Goal: Task Accomplishment & Management: Complete application form

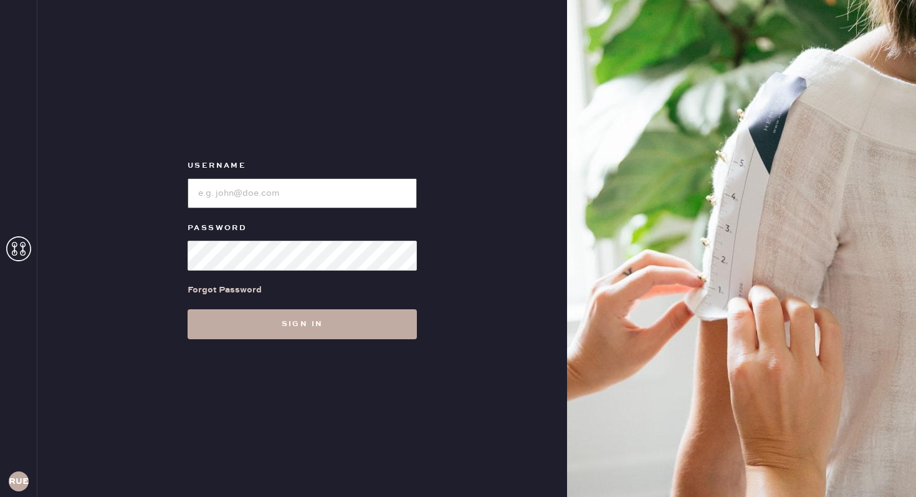
type input "reformationuppereastside"
click at [282, 328] on button "Sign in" at bounding box center [302, 324] width 229 height 30
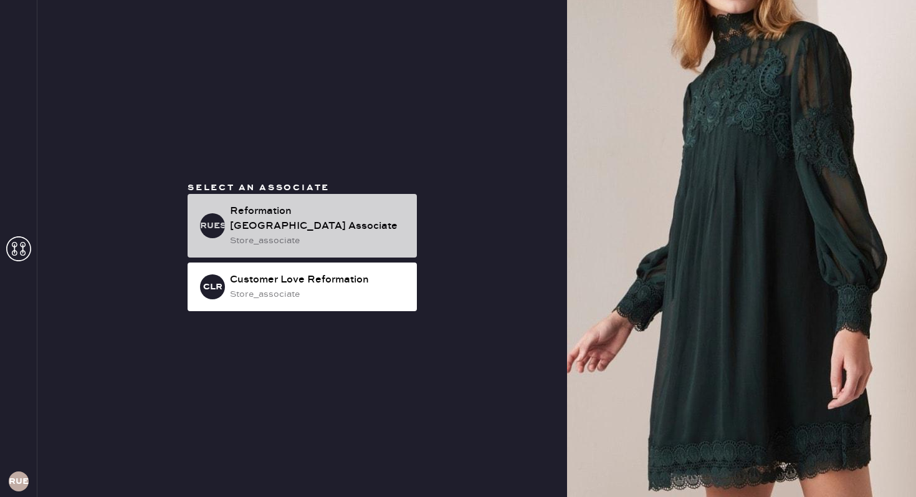
click at [263, 213] on div "Reformation [GEOGRAPHIC_DATA] Associate" at bounding box center [318, 219] width 177 height 30
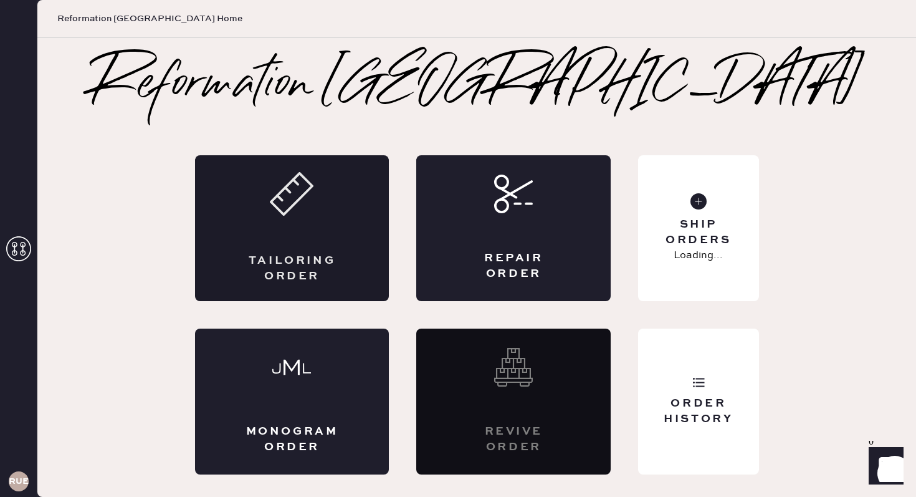
click at [307, 241] on div "Tailoring Order" at bounding box center [292, 228] width 194 height 146
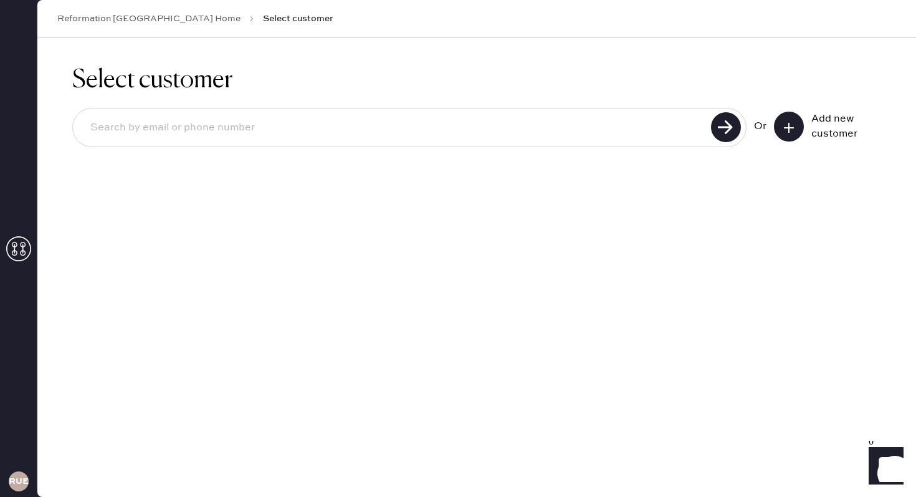
click at [617, 133] on input at bounding box center [393, 127] width 627 height 29
type input "[EMAIL_ADDRESS][DOMAIN_NAME]"
click at [745, 130] on div "[EMAIL_ADDRESS][DOMAIN_NAME]" at bounding box center [409, 127] width 674 height 39
click at [735, 132] on use at bounding box center [726, 127] width 30 height 30
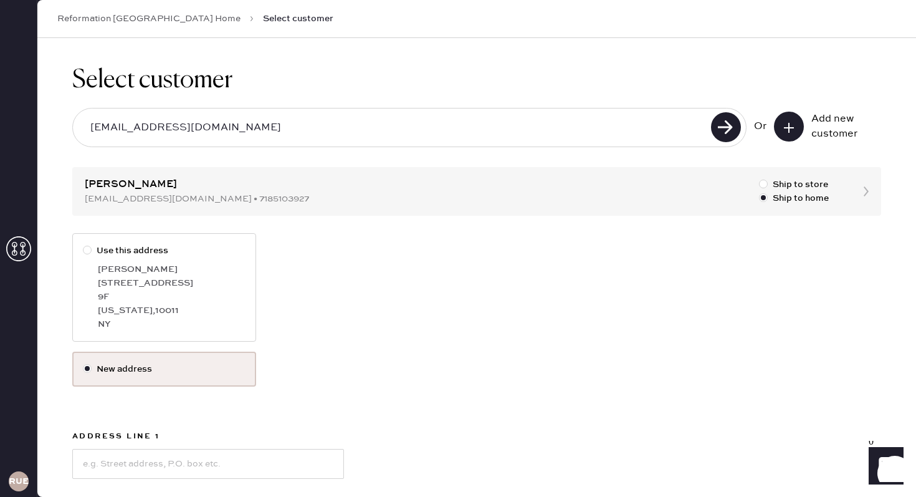
click at [93, 254] on div at bounding box center [90, 251] width 14 height 14
click at [84, 244] on input "Use this address" at bounding box center [83, 244] width 1 height 1
radio input "true"
click at [93, 254] on div at bounding box center [90, 251] width 14 height 14
click at [84, 244] on input "Use this address" at bounding box center [83, 244] width 1 height 1
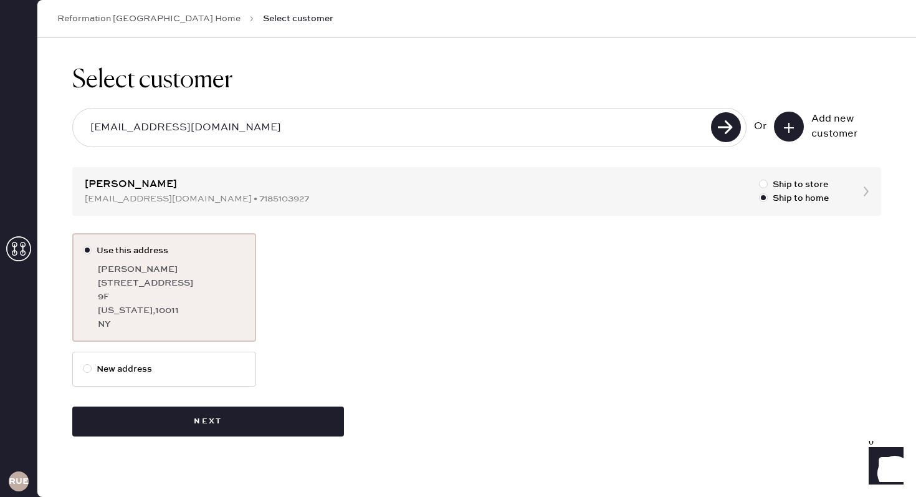
click at [148, 404] on div "Use this address [PERSON_NAME] [STREET_ADDRESS][GEOGRAPHIC_DATA][US_STATE] Next" at bounding box center [476, 334] width 809 height 203
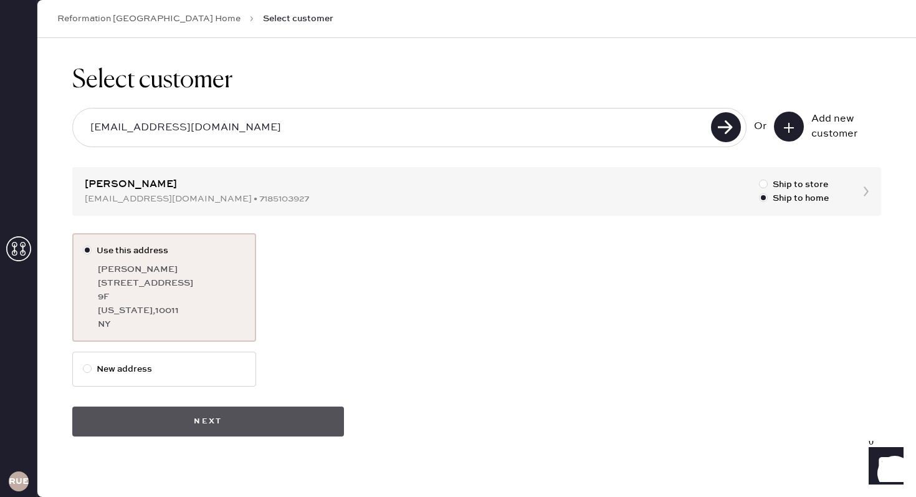
click at [146, 423] on button "Next" at bounding box center [208, 421] width 272 height 30
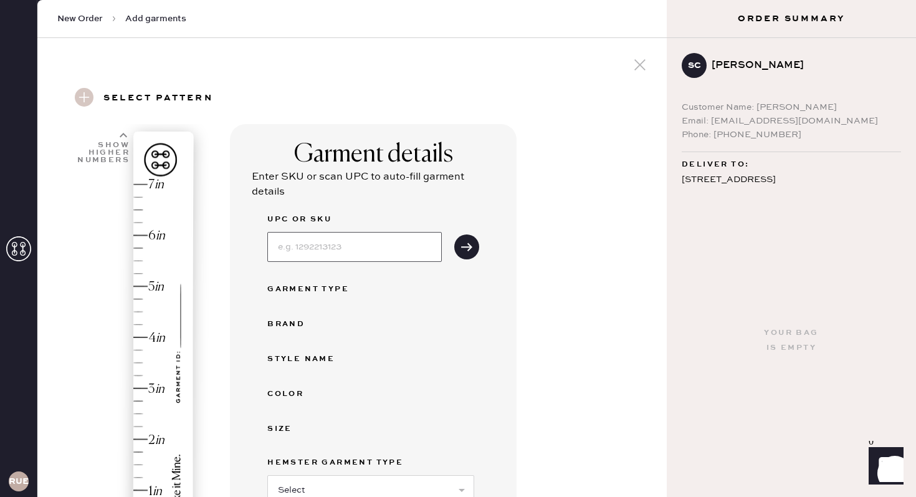
click at [285, 249] on input at bounding box center [354, 247] width 175 height 30
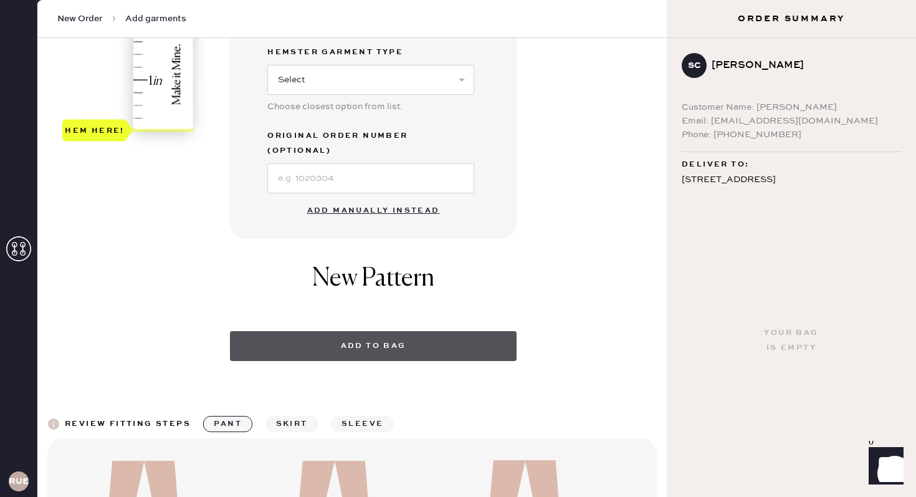
scroll to position [431, 0]
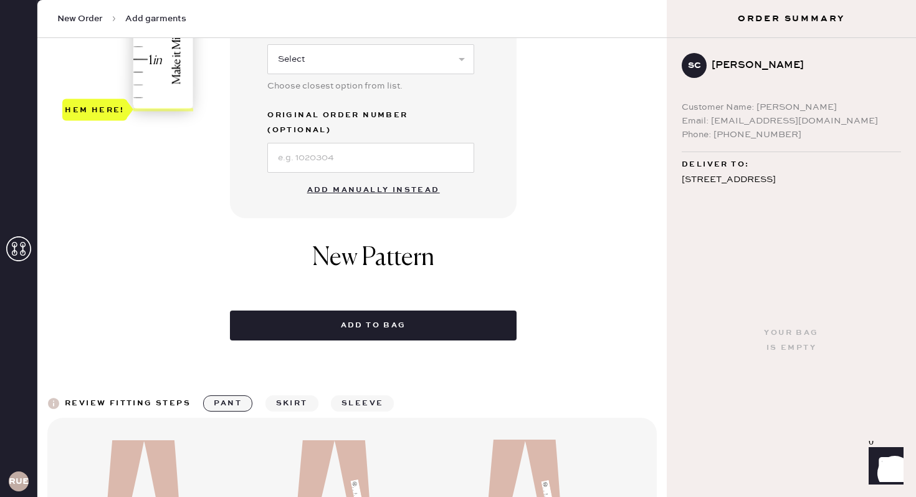
click at [372, 178] on button "Add manually instead" at bounding box center [374, 190] width 148 height 25
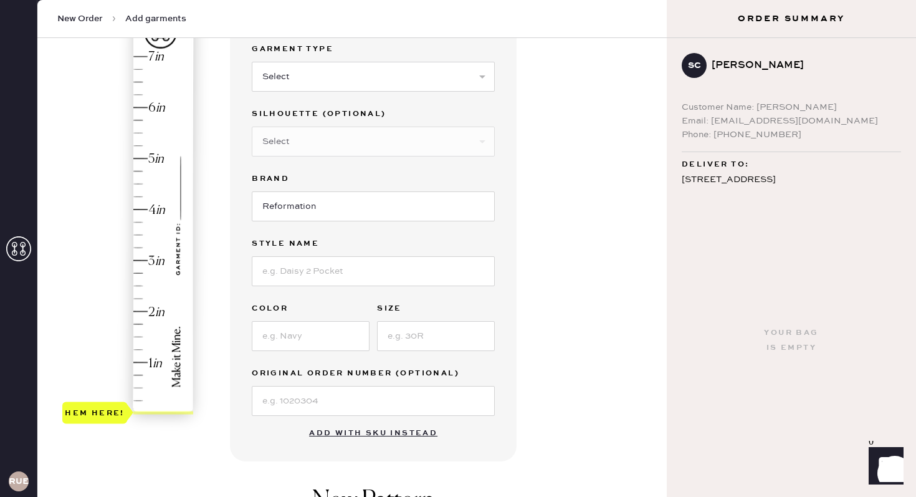
scroll to position [123, 0]
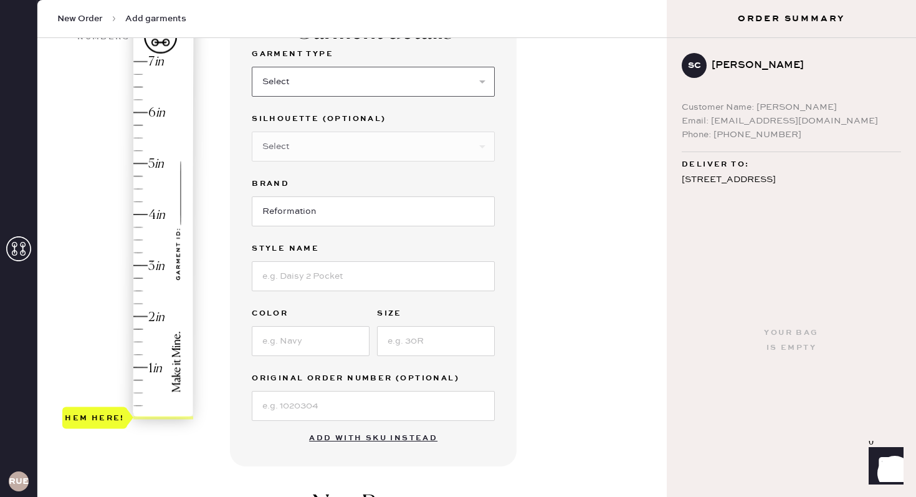
click at [353, 70] on select "Select Basic Skirt Jeans Leggings Pants Shorts Basic Sleeved Dress Basic Sleeve…" at bounding box center [373, 82] width 243 height 30
click at [342, 79] on select "Select Basic Skirt Jeans Leggings Pants Shorts Basic Sleeved Dress Basic Sleeve…" at bounding box center [373, 82] width 243 height 30
select select "4"
click at [308, 146] on select "Select Joggers Shorts Cropped Flare Boot Cut Straight Skinny Other" at bounding box center [373, 147] width 243 height 30
select select "11"
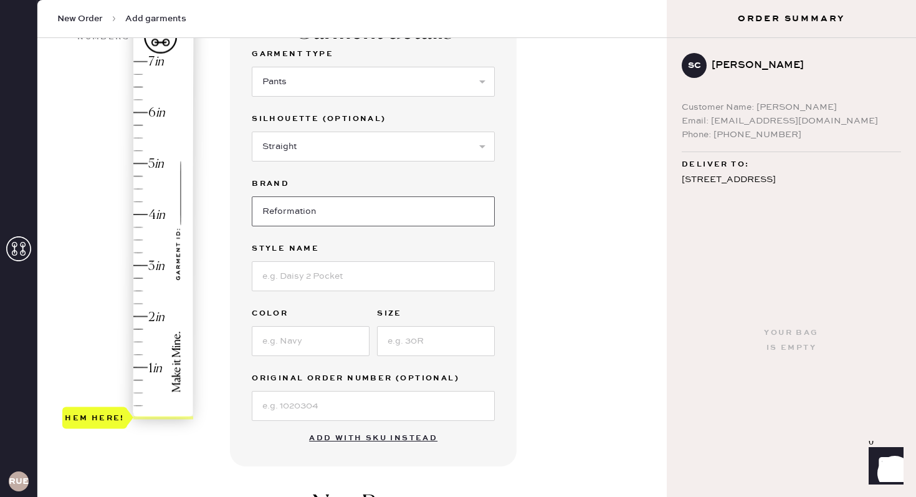
click at [280, 212] on input "Reformation" at bounding box center [373, 211] width 243 height 30
type input "Reformation"
click at [257, 285] on input at bounding box center [373, 276] width 243 height 30
type input "[PERSON_NAME] rise Pant"
click at [319, 342] on input at bounding box center [311, 341] width 118 height 30
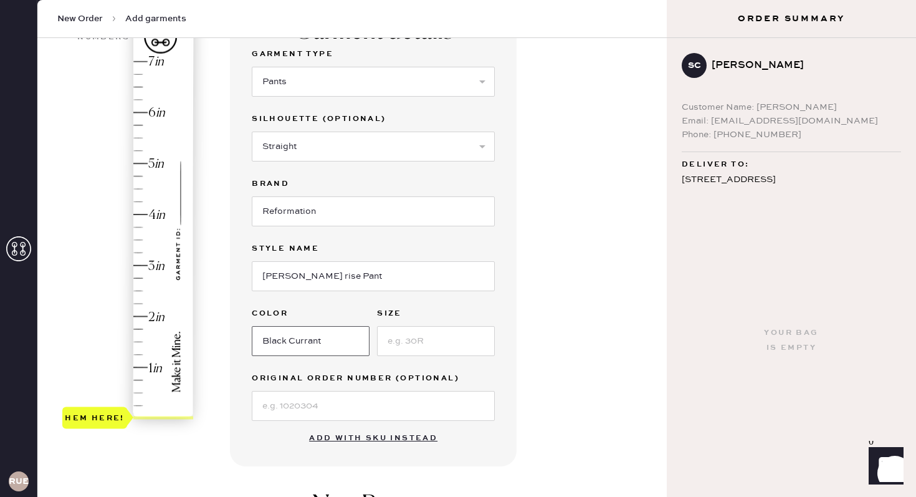
type input "Black Currant"
click at [429, 348] on input at bounding box center [436, 341] width 118 height 30
type input "s"
click at [348, 439] on button "Add with SKU instead" at bounding box center [373, 438] width 143 height 25
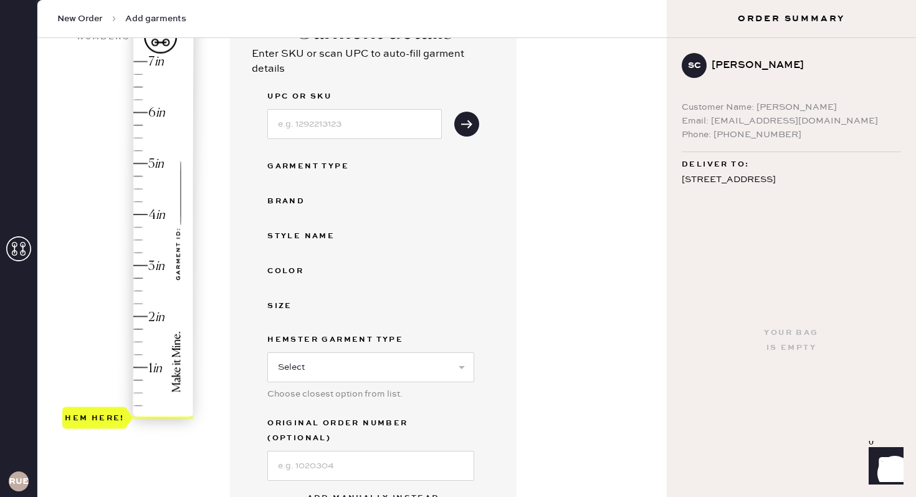
type input "3.5"
click at [140, 239] on div "Hem here!" at bounding box center [128, 240] width 133 height 368
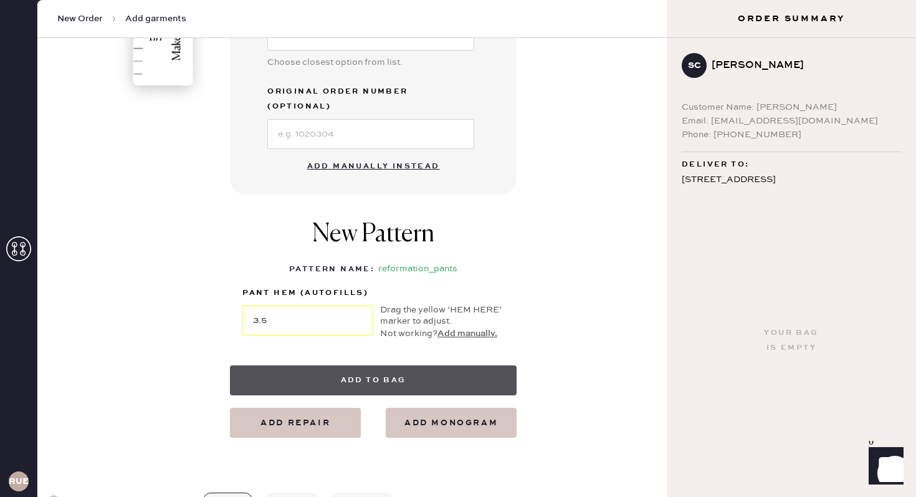
scroll to position [458, 0]
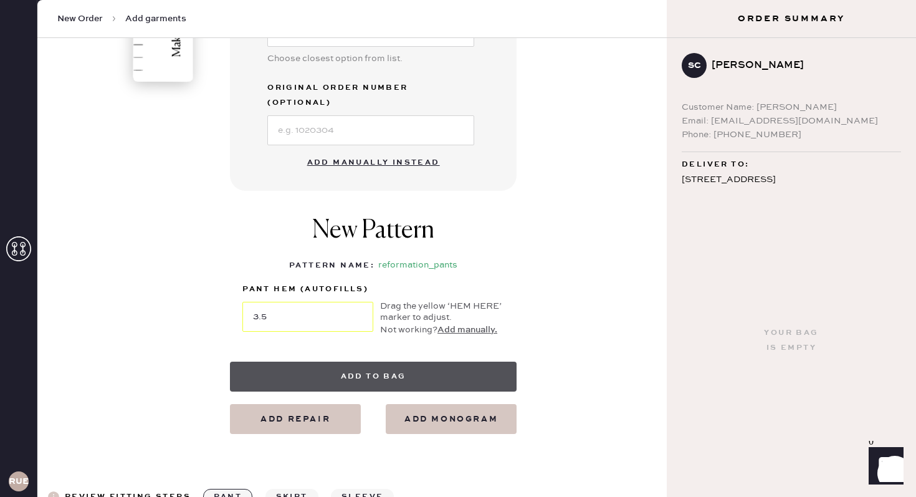
click at [347, 361] on button "Add to bag" at bounding box center [373, 376] width 287 height 30
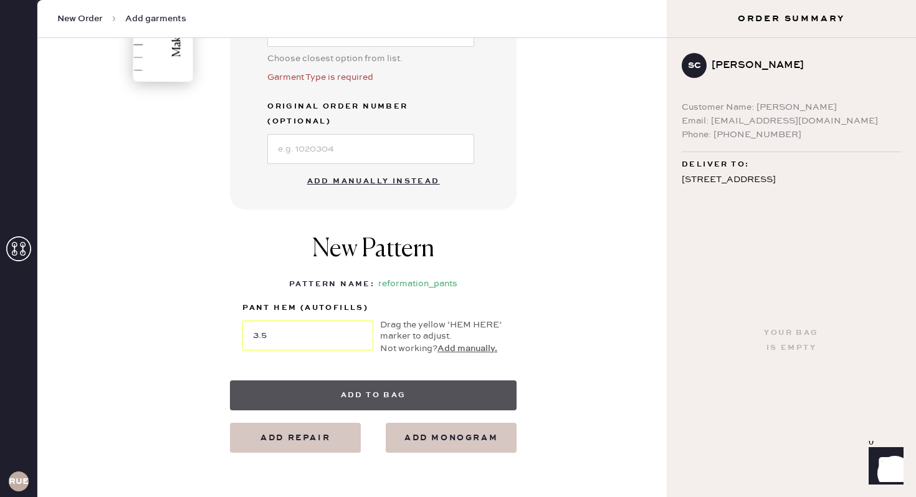
click at [357, 385] on button "Add to bag" at bounding box center [373, 395] width 287 height 30
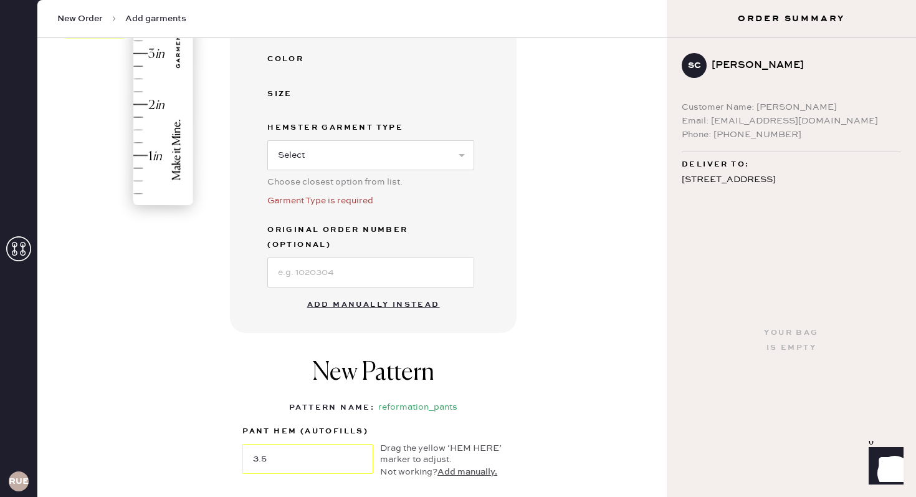
scroll to position [300, 0]
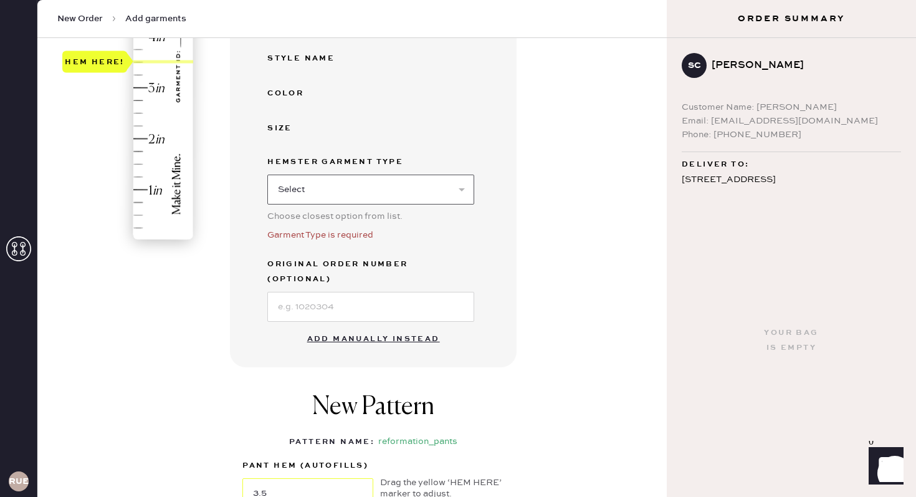
click at [372, 185] on select "Select Basic Skirt Jeans Leggings Pants Shorts Basic Sleeved Dress Basic Sleeve…" at bounding box center [370, 190] width 207 height 30
select select "4"
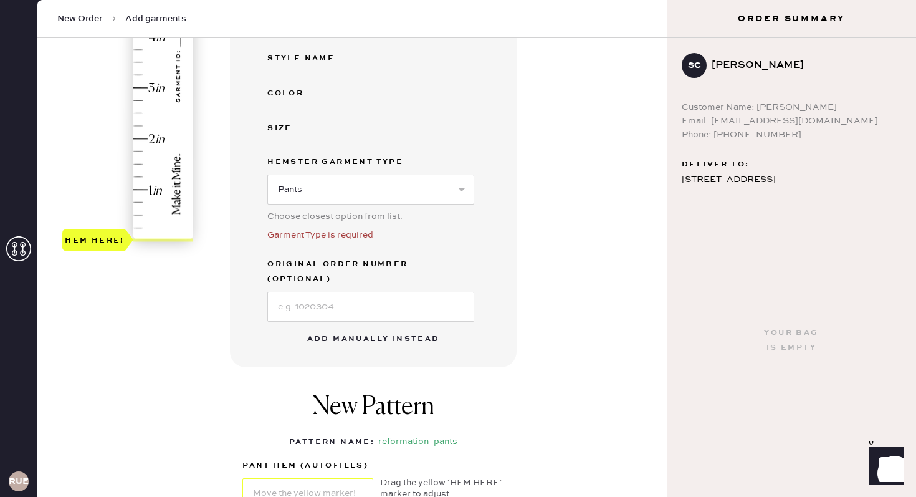
click at [399, 327] on button "Add manually instead" at bounding box center [374, 339] width 148 height 25
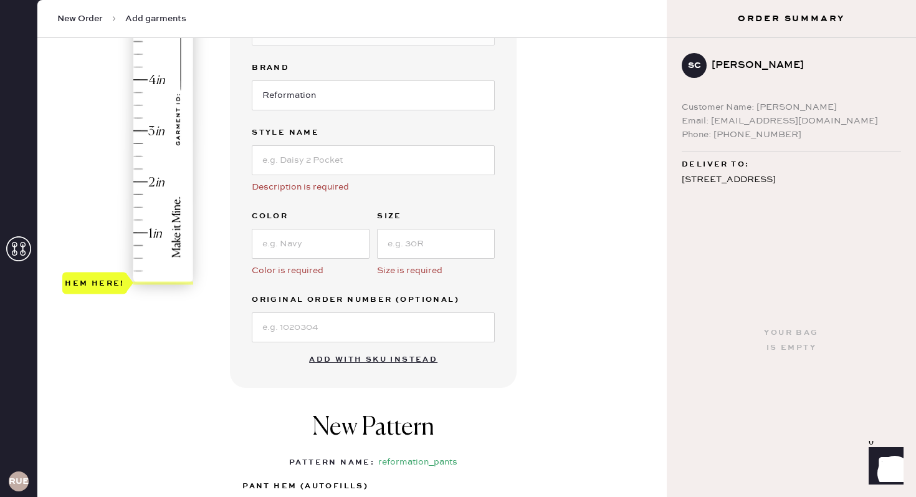
scroll to position [246, 0]
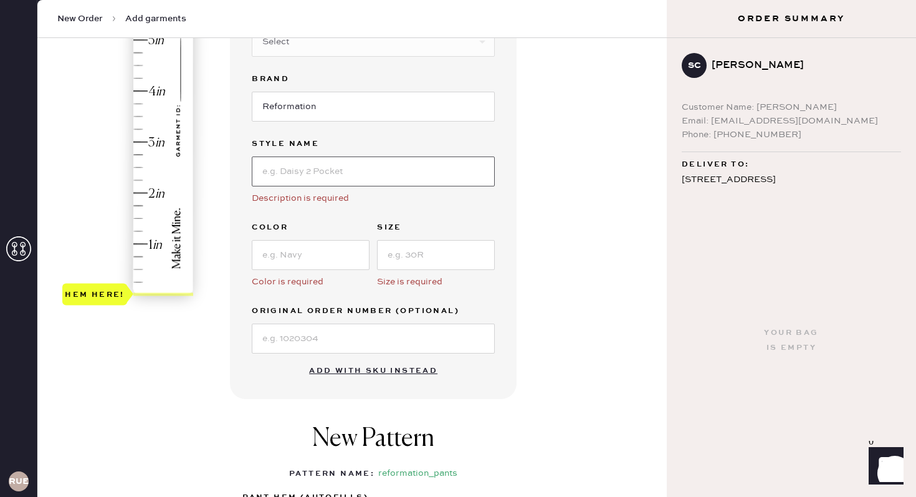
click at [289, 171] on input at bounding box center [373, 171] width 243 height 30
type input "N"
type input "[PERSON_NAME] rise Pant"
click at [295, 256] on input at bounding box center [311, 255] width 118 height 30
type input "Black Currant"
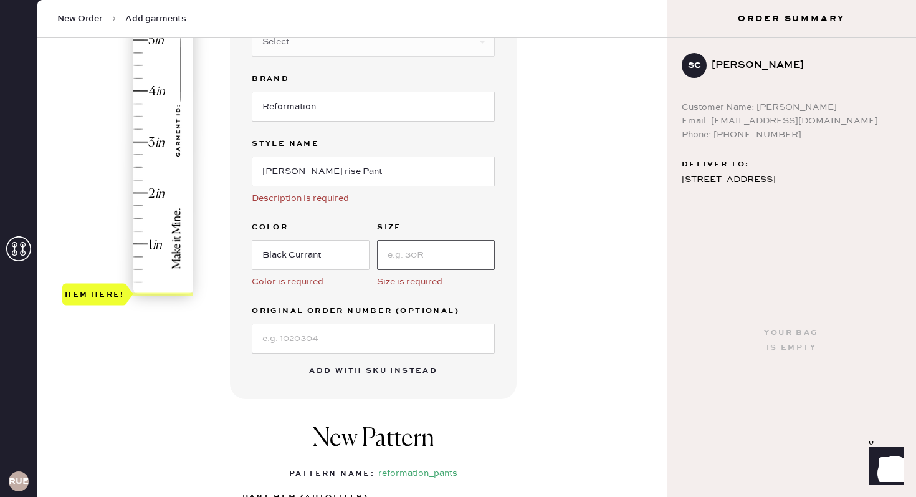
click at [409, 256] on input at bounding box center [436, 255] width 118 height 30
type input "s"
click at [339, 300] on div "Garment Type Select Basic Skirt Jeans Leggings Pants Shorts Basic Sleeved Dress…" at bounding box center [373, 138] width 243 height 430
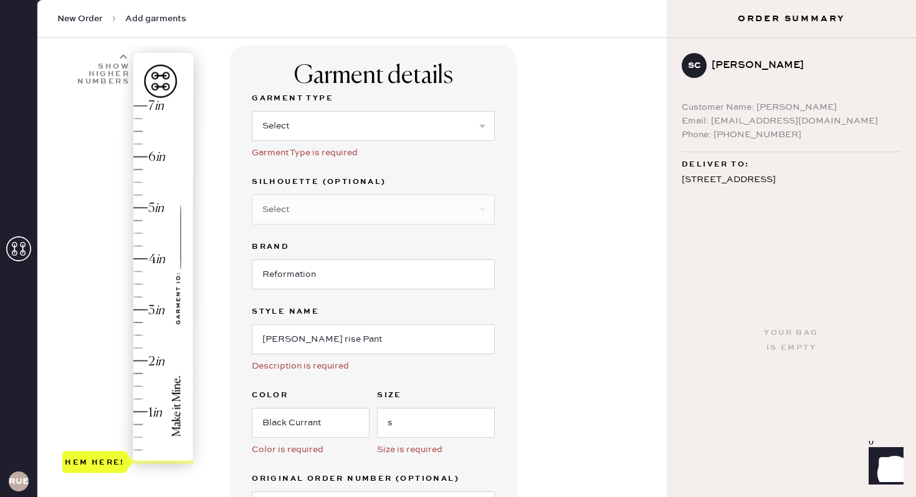
scroll to position [77, 0]
click at [429, 125] on select "Select Basic Skirt Jeans Leggings Pants Shorts Basic Sleeved Dress Basic Sleeve…" at bounding box center [373, 128] width 243 height 30
select select "4"
click at [391, 206] on select "Select Joggers Shorts Cropped Flare Boot Cut Straight Skinny Other" at bounding box center [373, 211] width 243 height 30
select select "11"
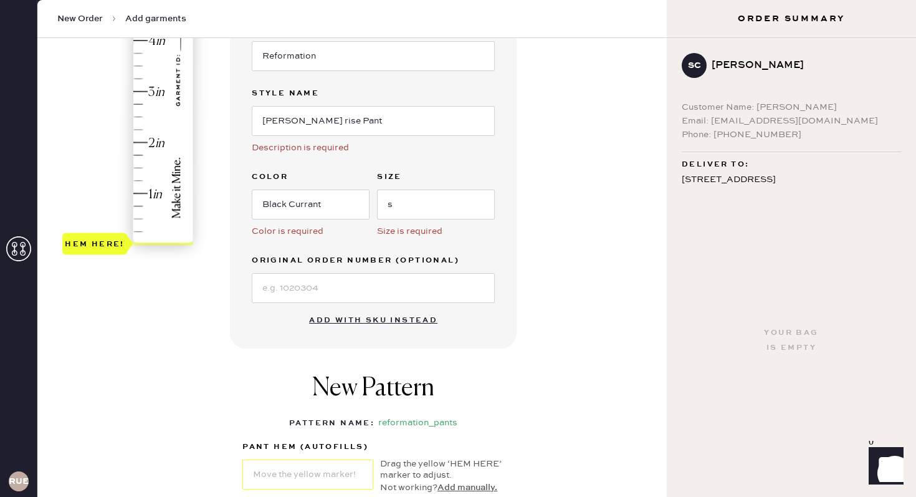
scroll to position [270, 0]
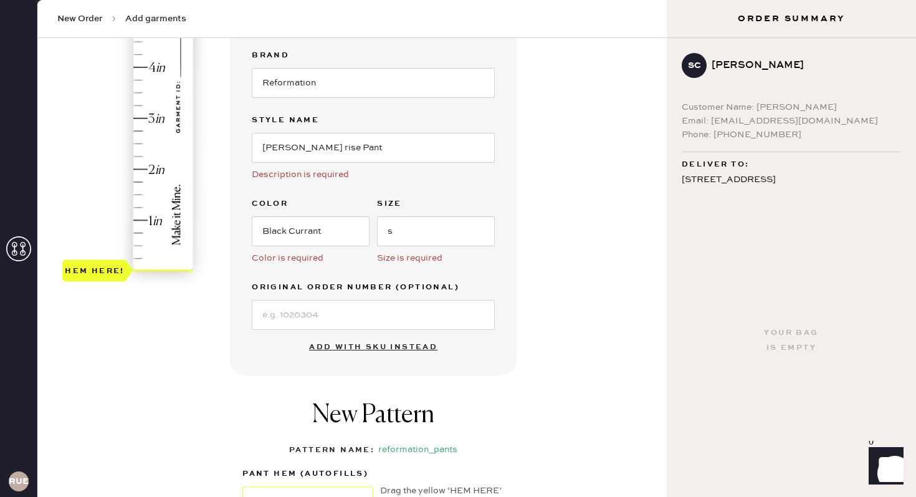
type input "3.5"
click at [136, 87] on div "Hem here!" at bounding box center [128, 93] width 133 height 368
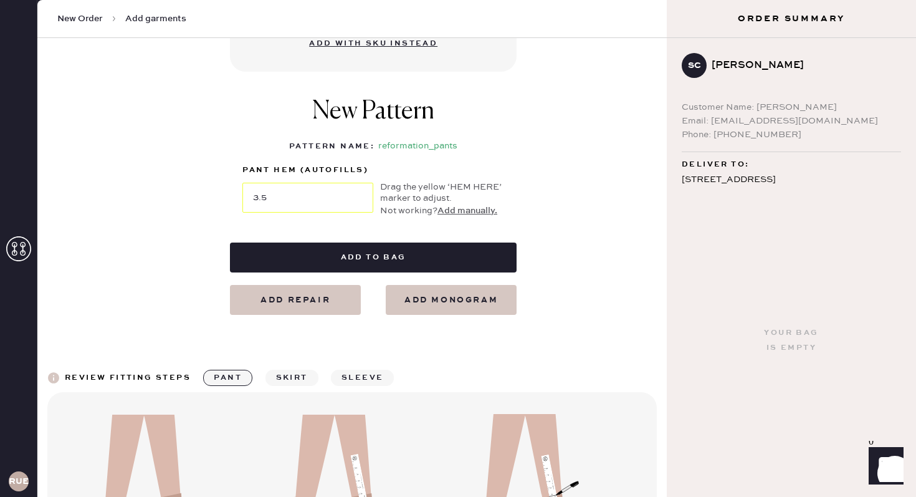
scroll to position [595, 0]
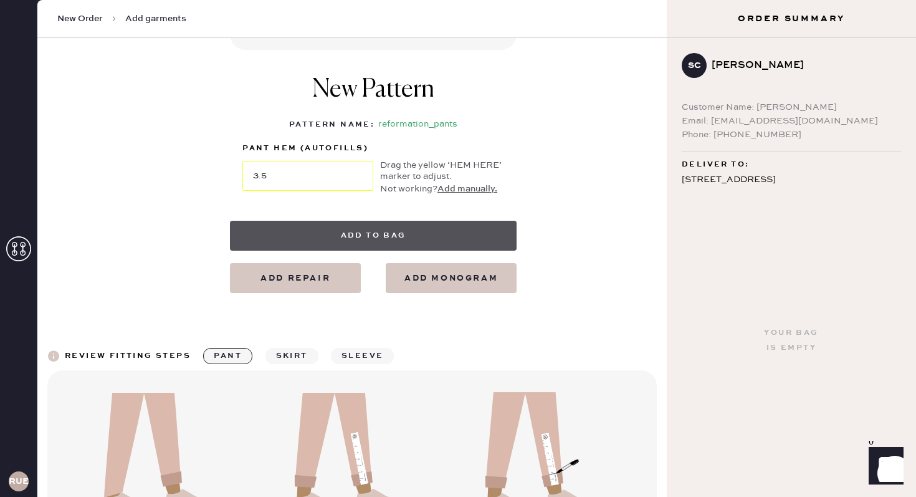
click at [365, 236] on button "Add to bag" at bounding box center [373, 236] width 287 height 30
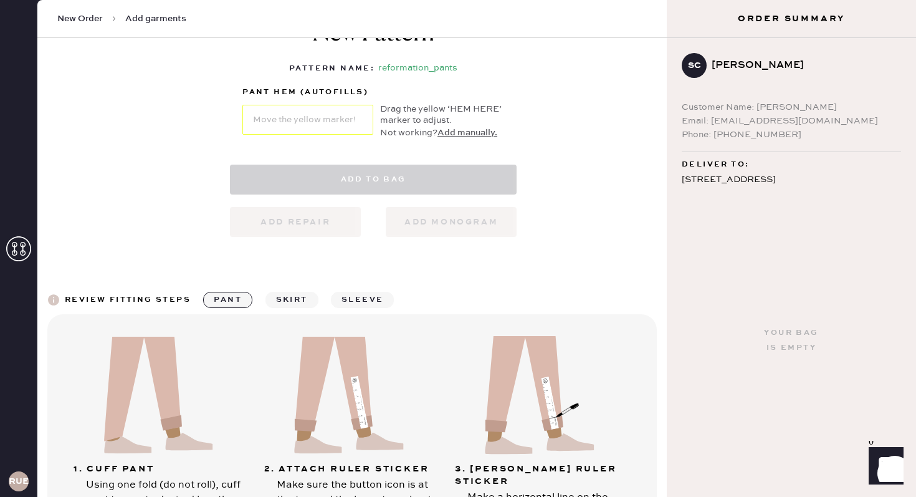
select select "4"
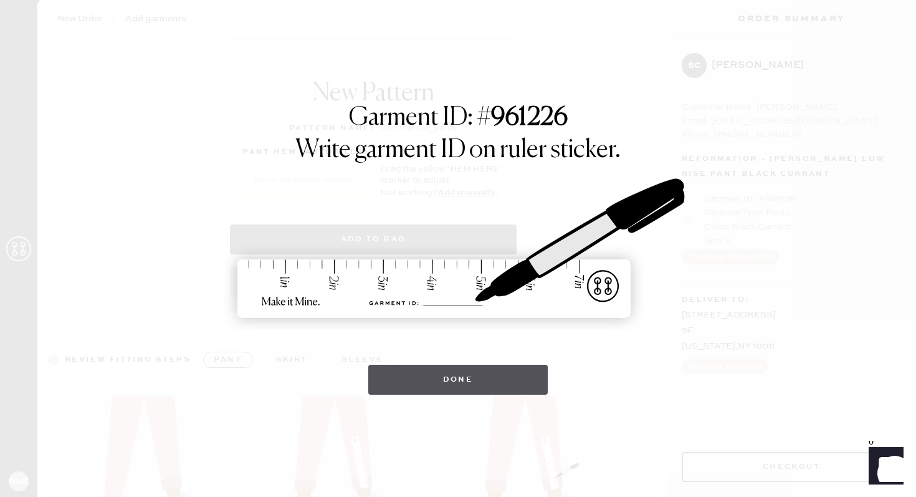
click at [440, 375] on button "Done" at bounding box center [458, 380] width 180 height 30
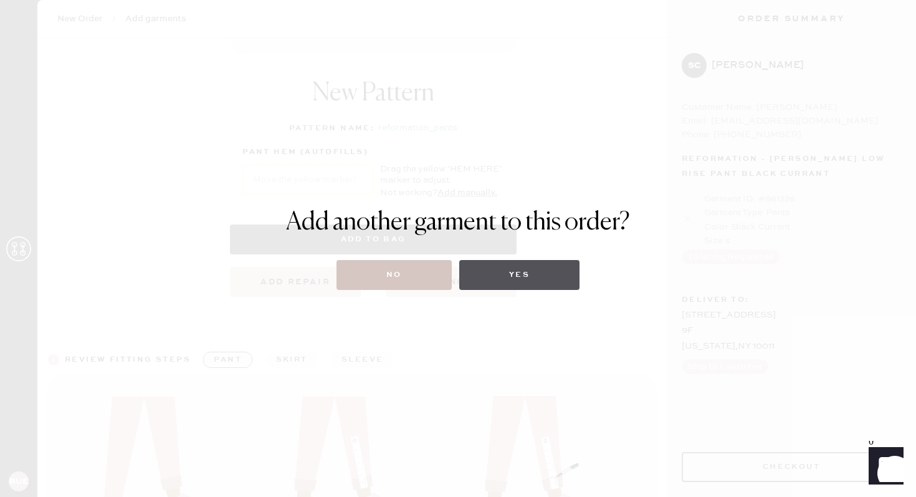
click at [502, 271] on button "Yes" at bounding box center [519, 275] width 120 height 30
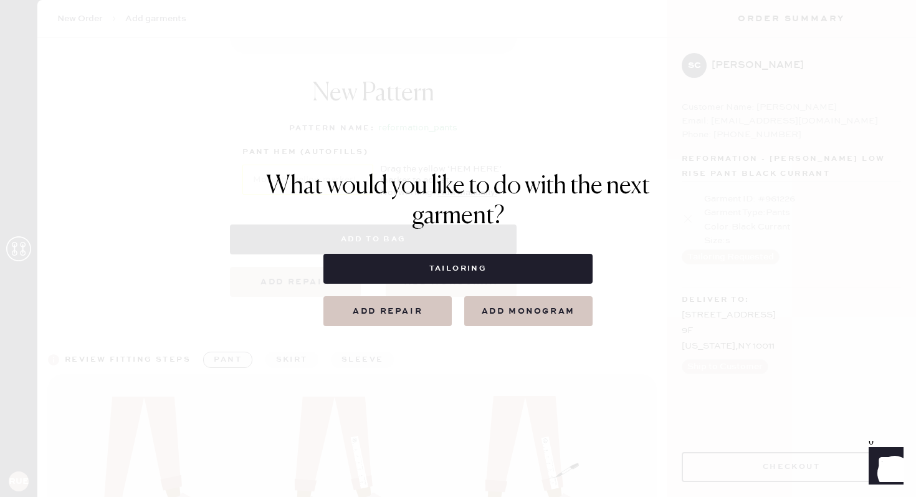
click at [517, 189] on h1 "What would you like to do with the next garment?" at bounding box center [458, 201] width 384 height 60
click at [390, 158] on div "What would you like to do with the next garment? Tailoring Add repair add monog…" at bounding box center [458, 248] width 916 height 497
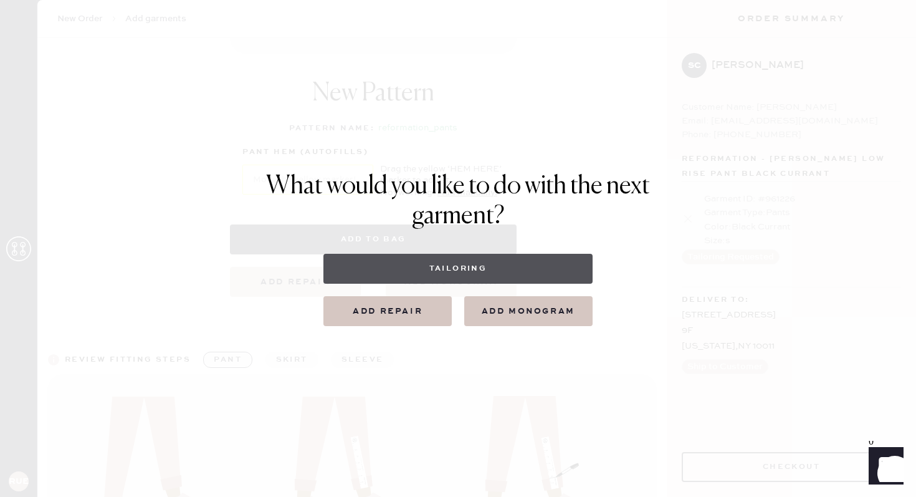
click at [487, 271] on button "Tailoring" at bounding box center [457, 269] width 269 height 30
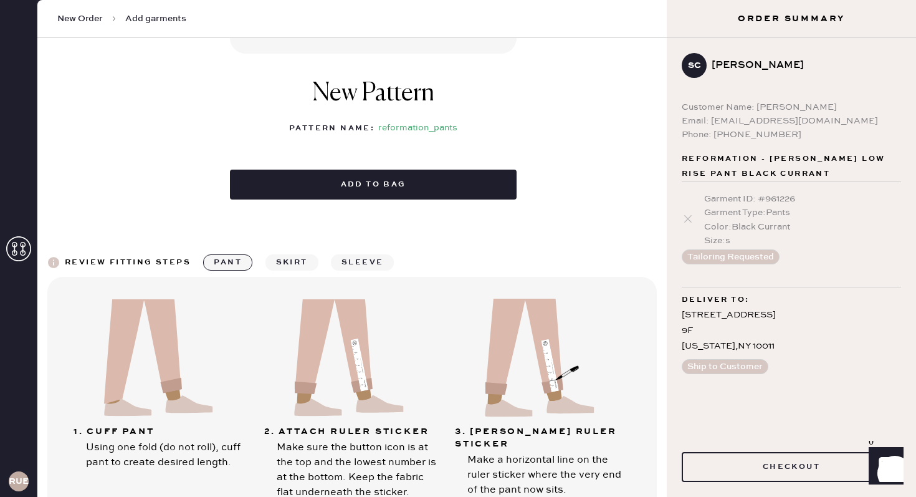
select select
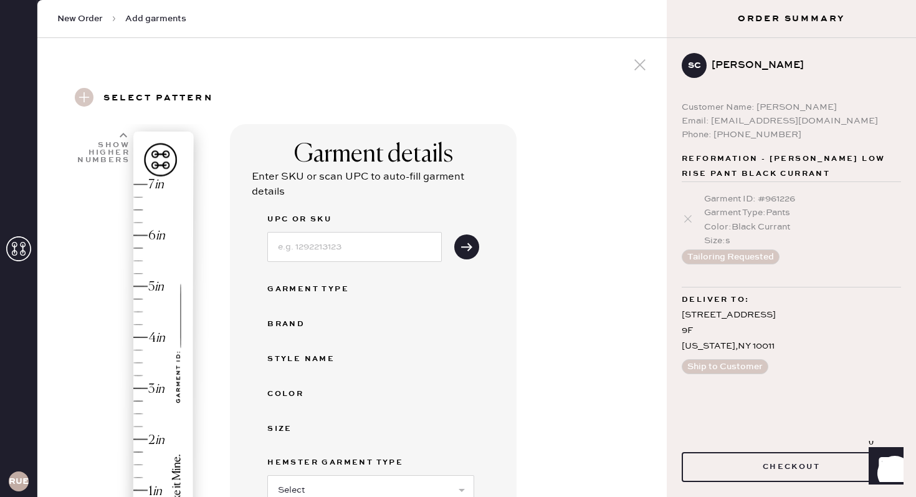
click at [639, 59] on icon at bounding box center [640, 64] width 19 height 19
click at [767, 464] on button "Checkout" at bounding box center [791, 467] width 219 height 30
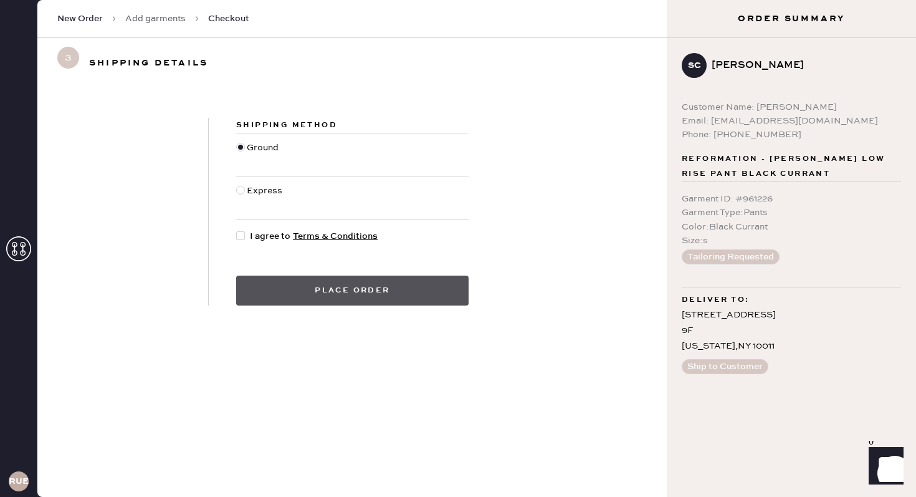
click at [388, 298] on button "Place order" at bounding box center [352, 290] width 232 height 30
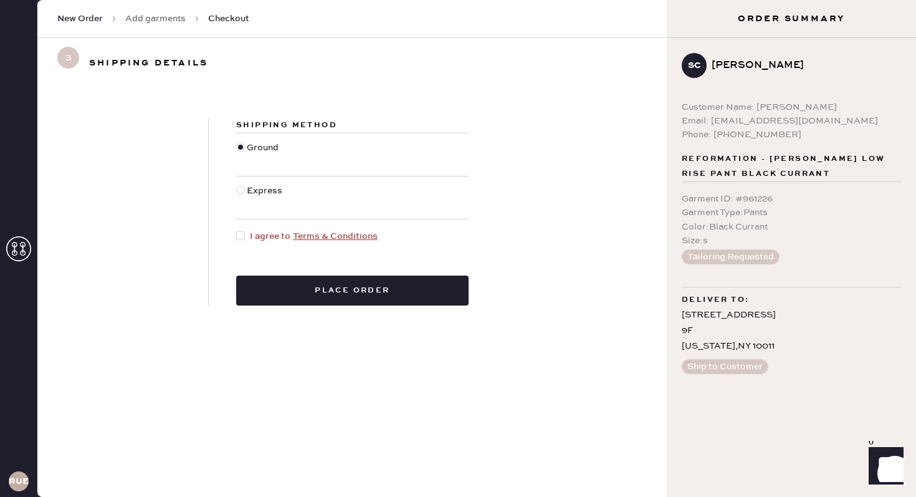
click at [237, 239] on div at bounding box center [240, 235] width 9 height 9
click at [237, 230] on input "I agree to Terms & Conditions" at bounding box center [236, 229] width 1 height 1
checkbox input "true"
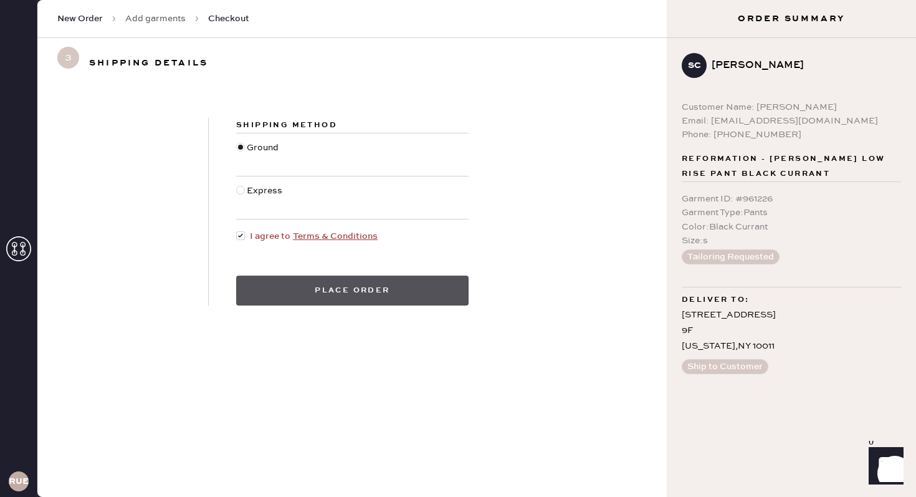
click at [277, 296] on button "Place order" at bounding box center [352, 290] width 232 height 30
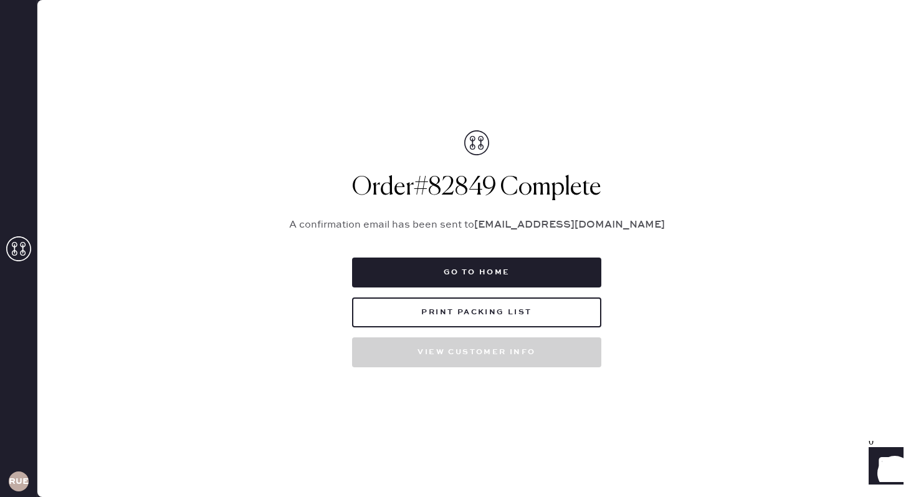
click at [492, 287] on div "Go to home Print Packing List View customer info" at bounding box center [476, 312] width 249 height 110
